Goal: Task Accomplishment & Management: Use online tool/utility

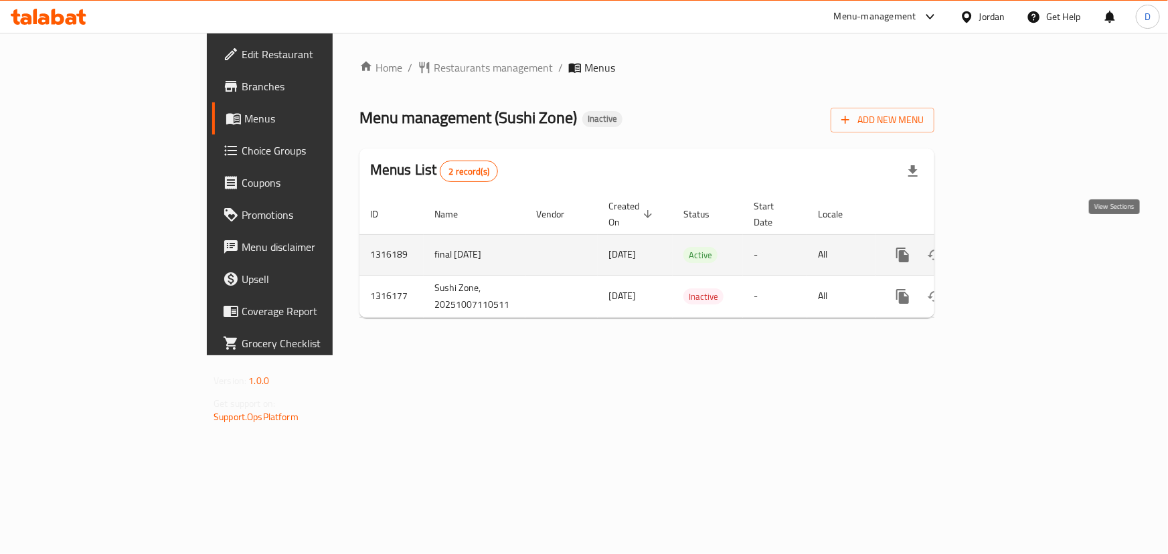
click at [1007, 247] on icon "enhanced table" at bounding box center [999, 255] width 16 height 16
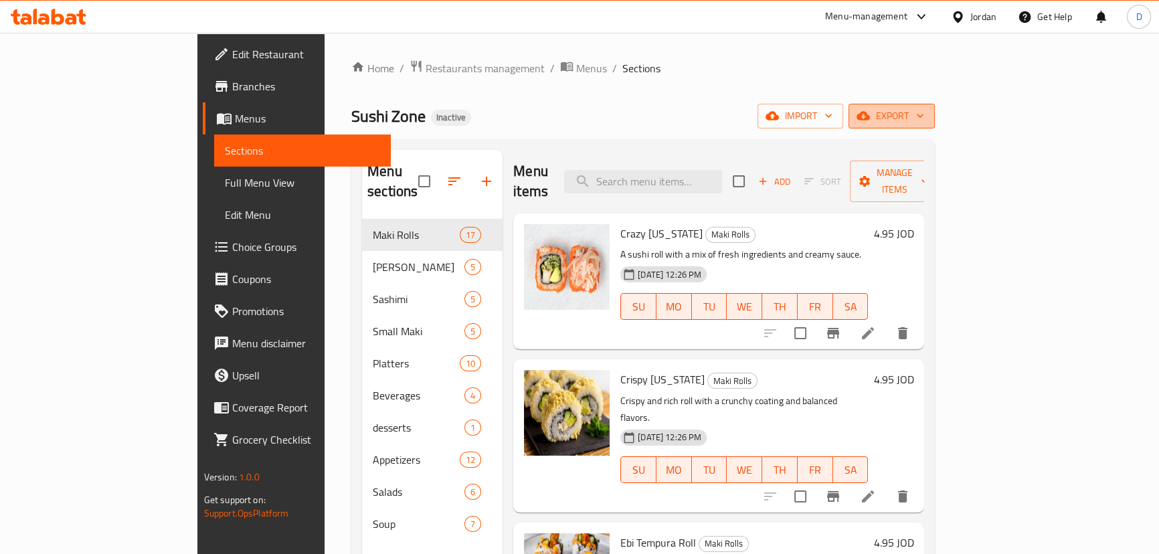
click at [924, 120] on span "export" at bounding box center [891, 116] width 65 height 17
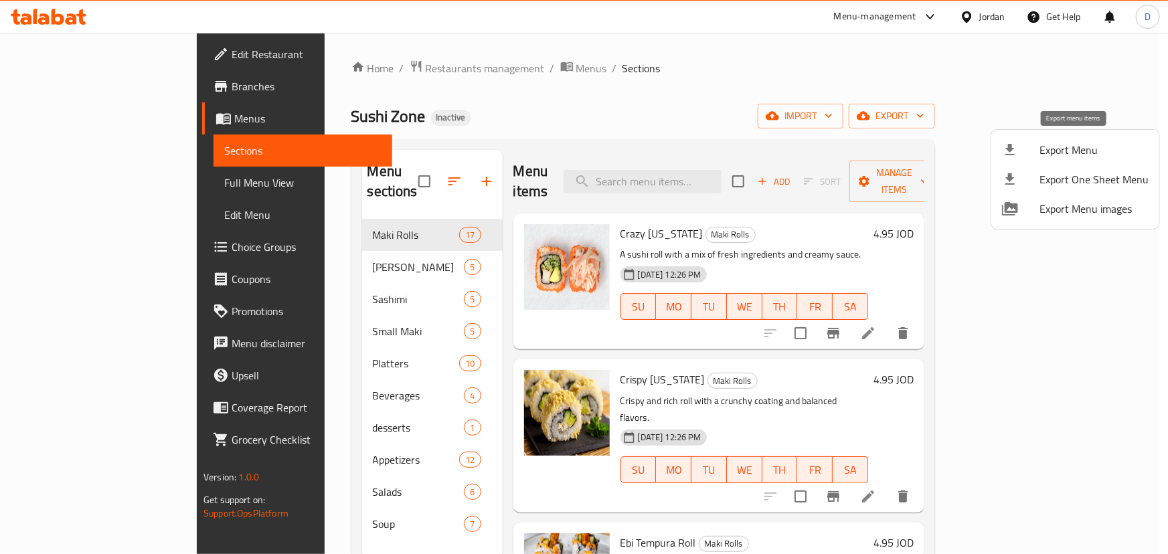
click at [1091, 147] on span "Export Menu" at bounding box center [1093, 150] width 109 height 16
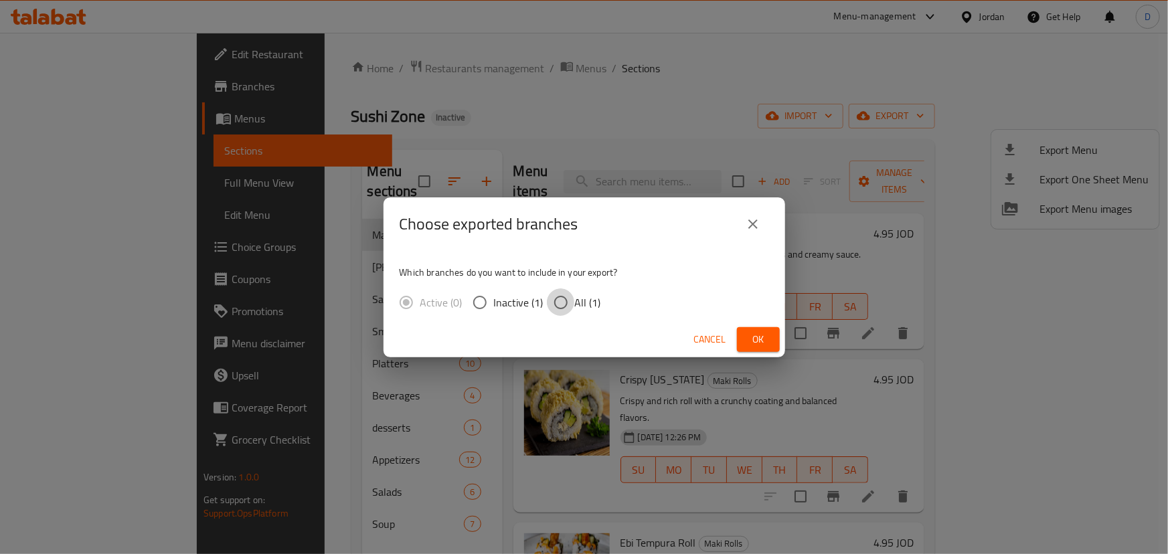
click at [551, 297] on input "All (1)" at bounding box center [561, 302] width 28 height 28
radio input "true"
click at [763, 327] on button "Ok" at bounding box center [758, 339] width 43 height 25
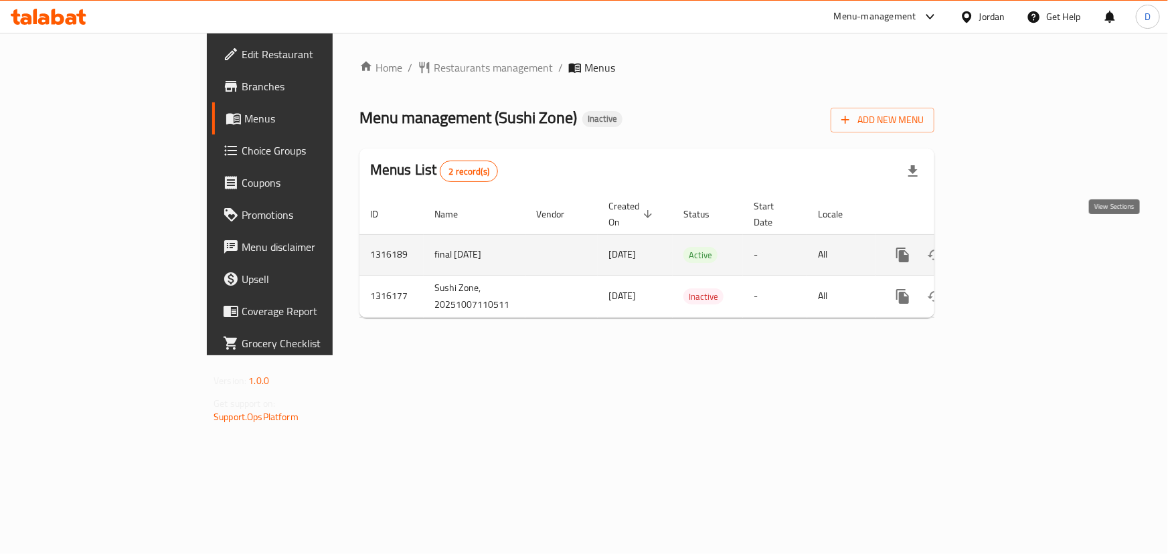
click at [1007, 247] on icon "enhanced table" at bounding box center [999, 255] width 16 height 16
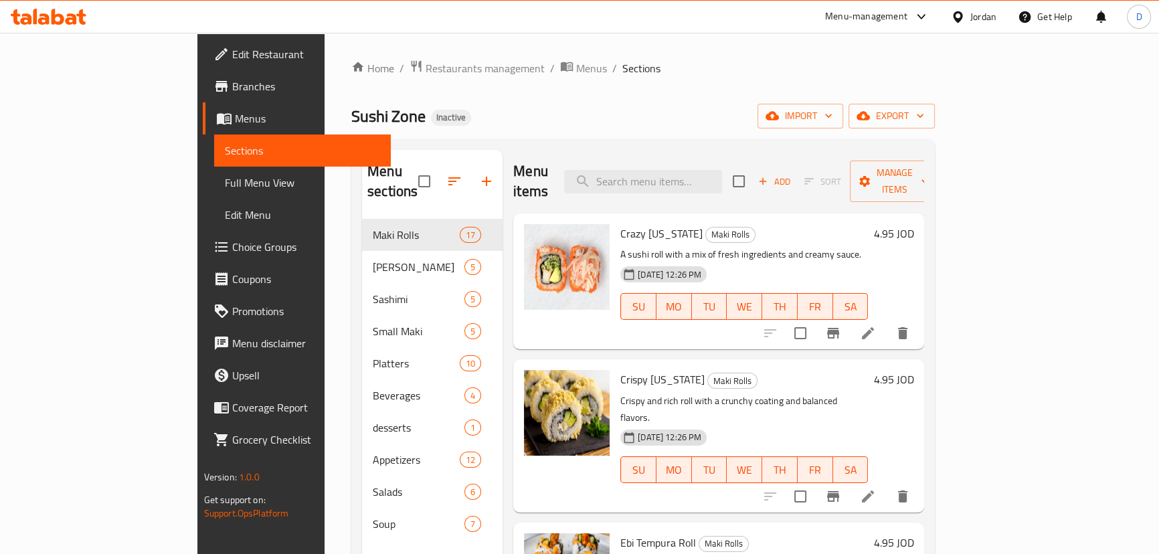
click at [225, 187] on span "Full Menu View" at bounding box center [302, 183] width 155 height 16
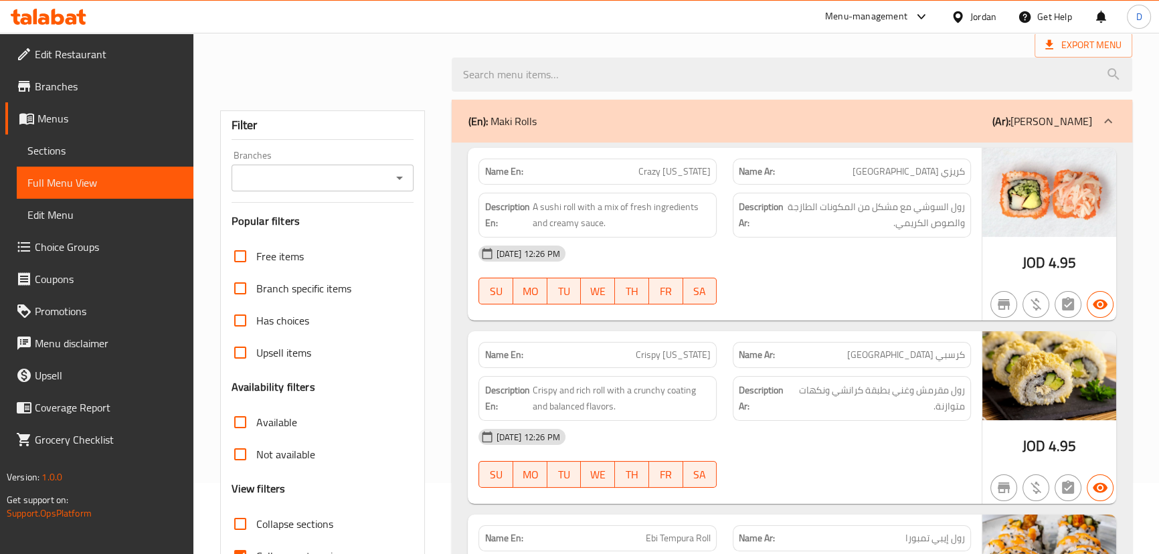
scroll to position [182, 0]
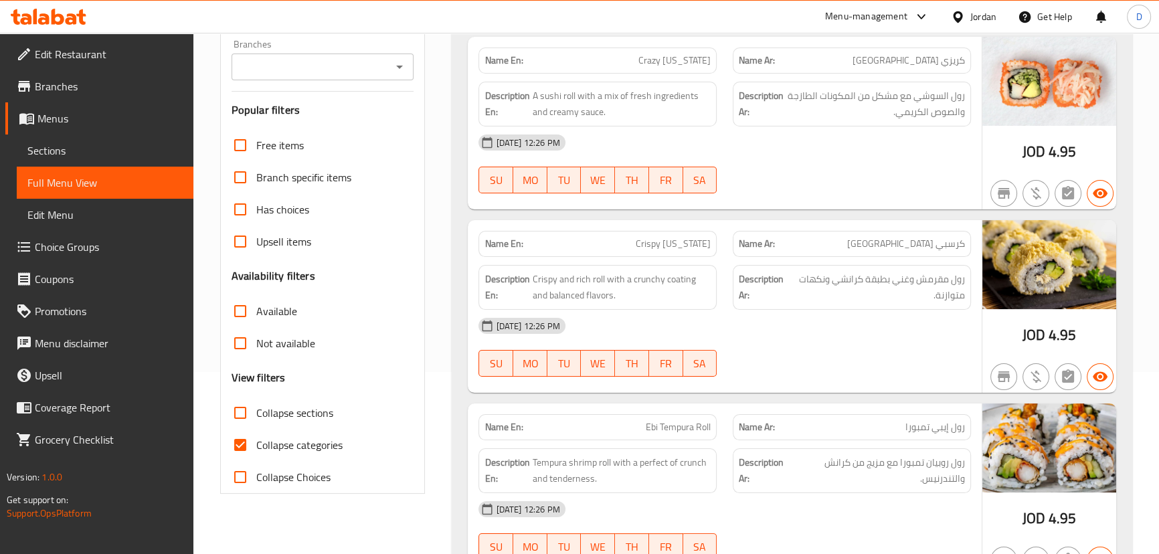
click at [279, 444] on span "Collapse categories" at bounding box center [299, 445] width 86 height 16
click at [256, 444] on input "Collapse categories" at bounding box center [240, 445] width 32 height 32
checkbox input "false"
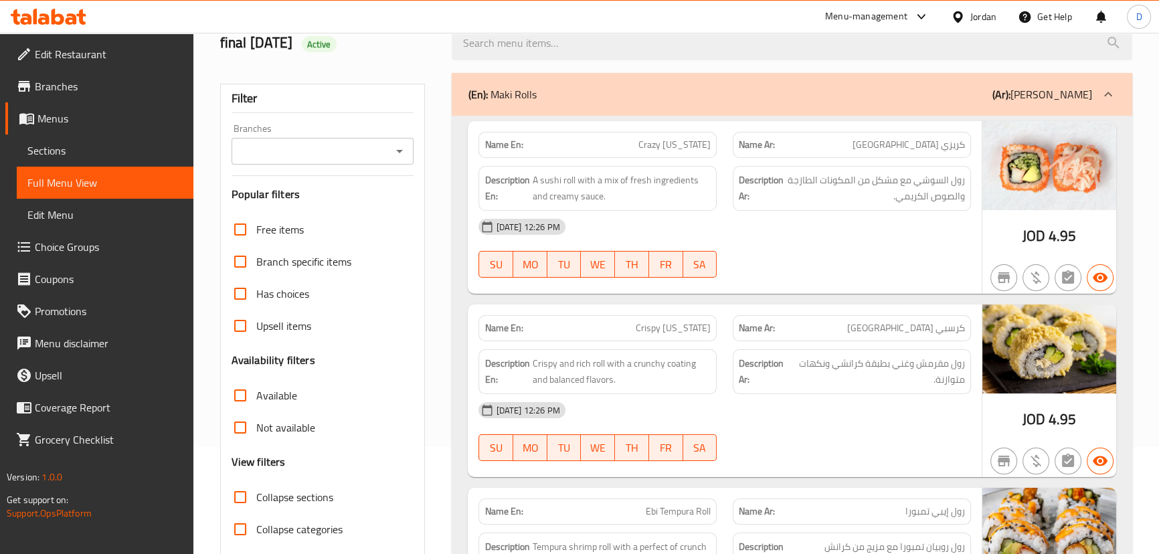
scroll to position [60, 0]
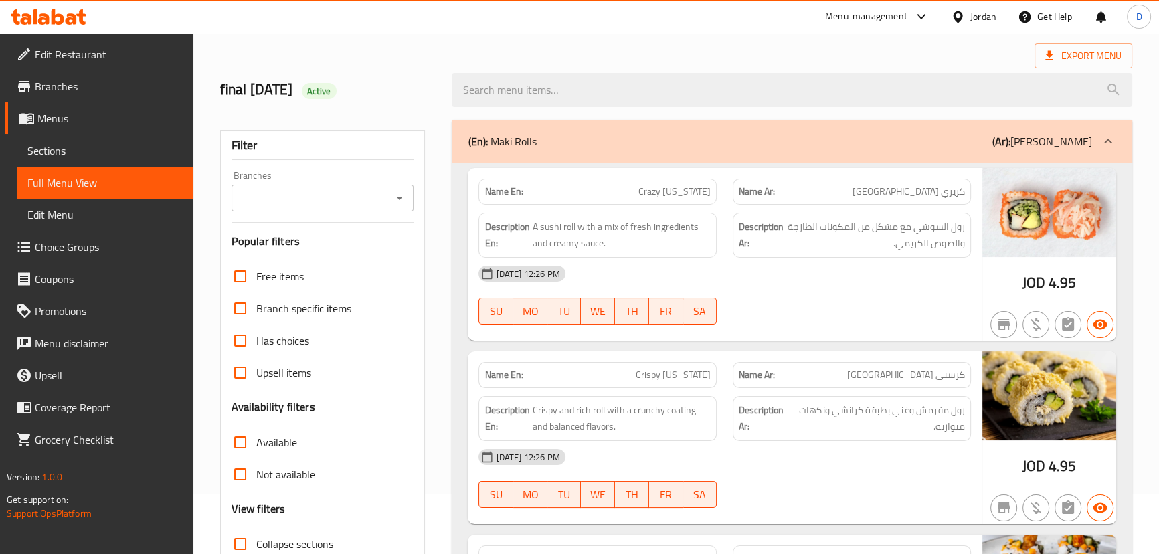
click at [522, 145] on p "(En): Maki Rolls" at bounding box center [502, 141] width 68 height 16
